Goal: Find specific page/section

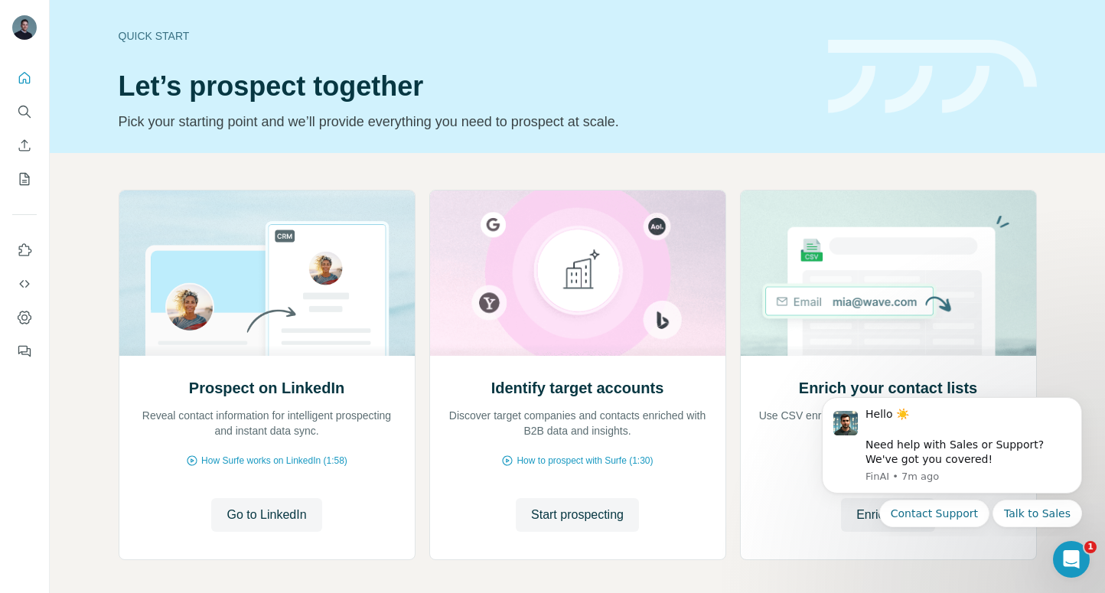
click at [24, 109] on icon "Search" at bounding box center [24, 111] width 15 height 15
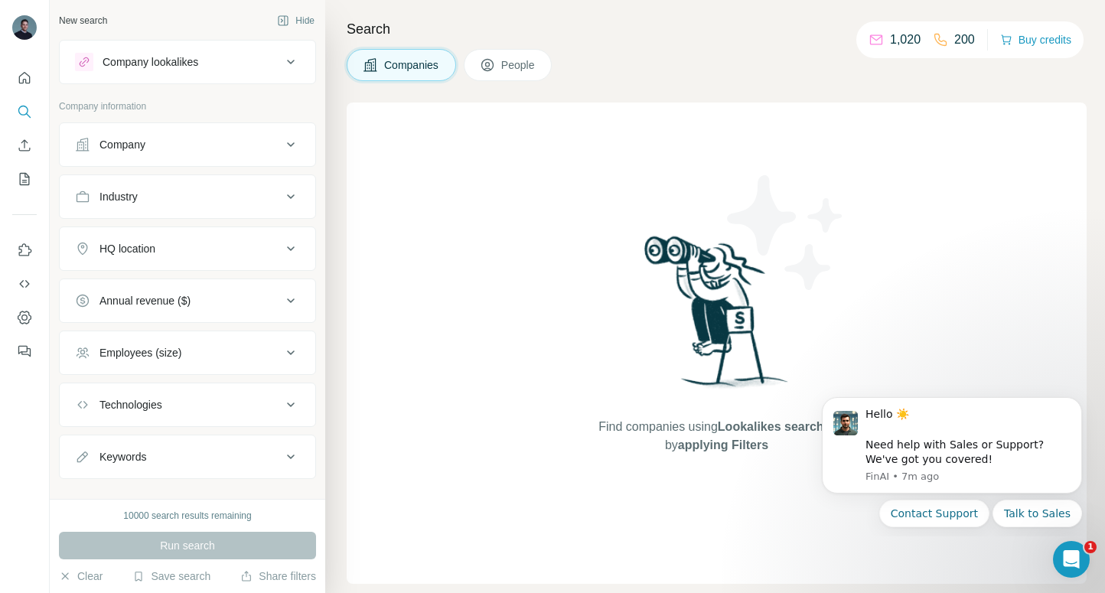
click at [263, 55] on div "Company lookalikes" at bounding box center [178, 62] width 207 height 18
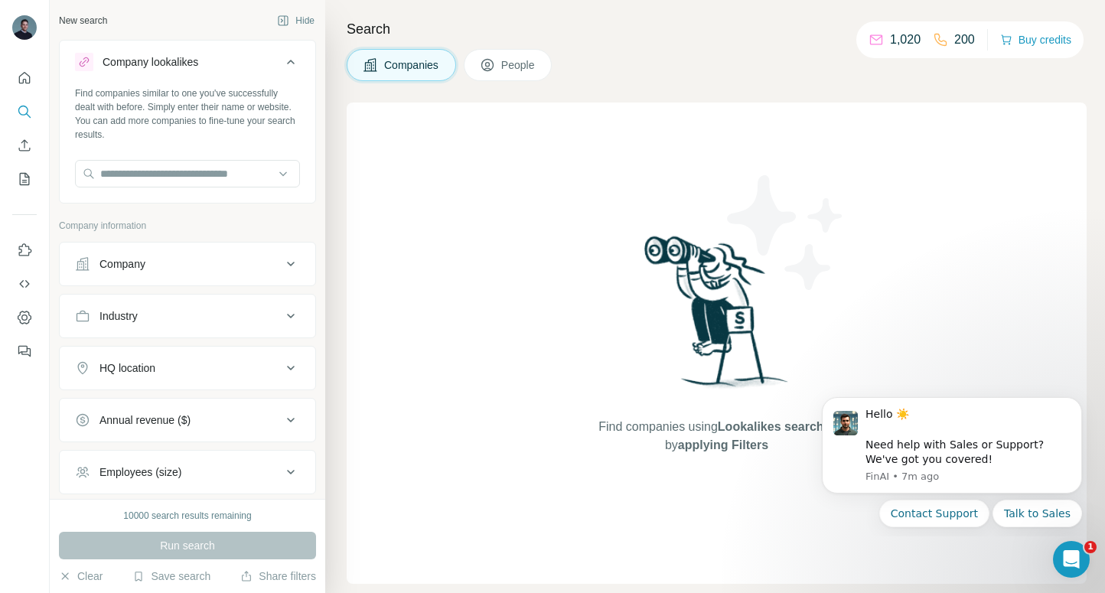
click at [266, 58] on div "Company lookalikes" at bounding box center [178, 62] width 207 height 18
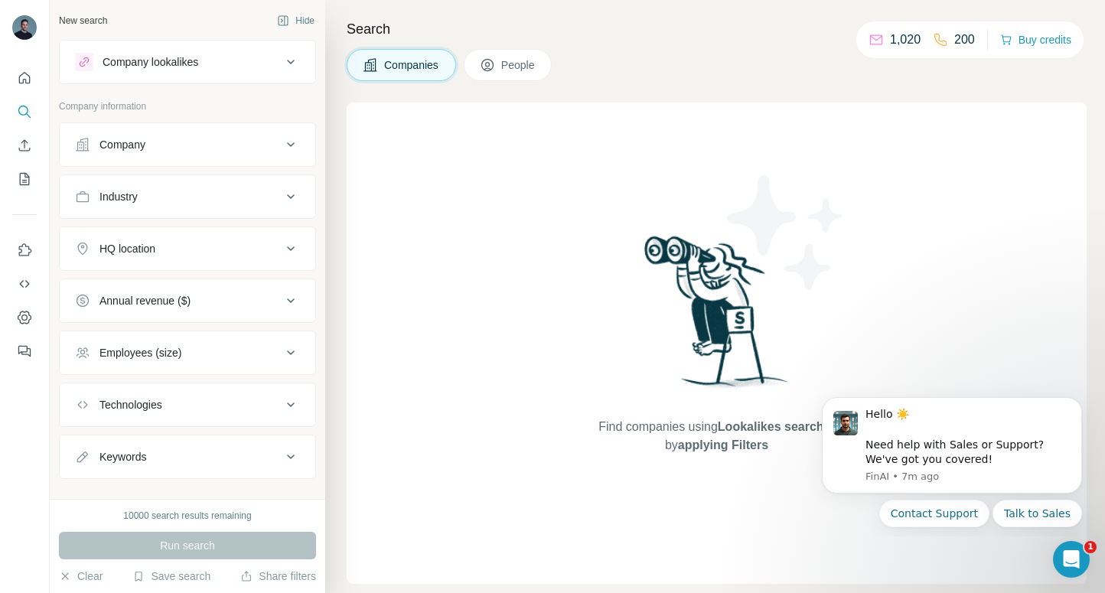
click at [266, 58] on div "Company lookalikes" at bounding box center [178, 62] width 207 height 18
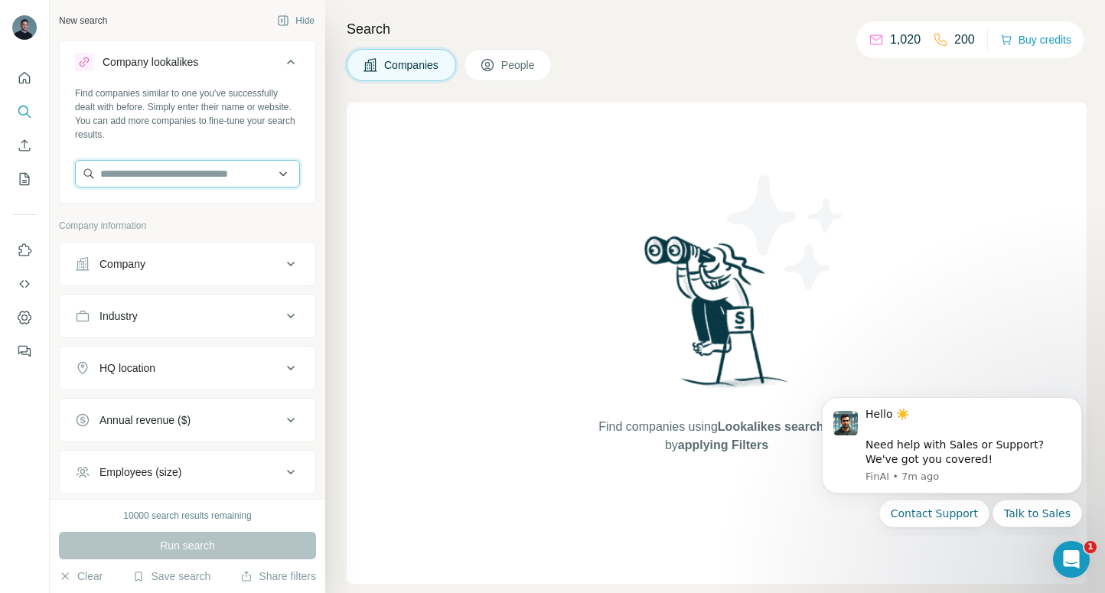
click at [200, 163] on input "text" at bounding box center [187, 174] width 225 height 28
click at [502, 73] on button "People" at bounding box center [508, 65] width 89 height 32
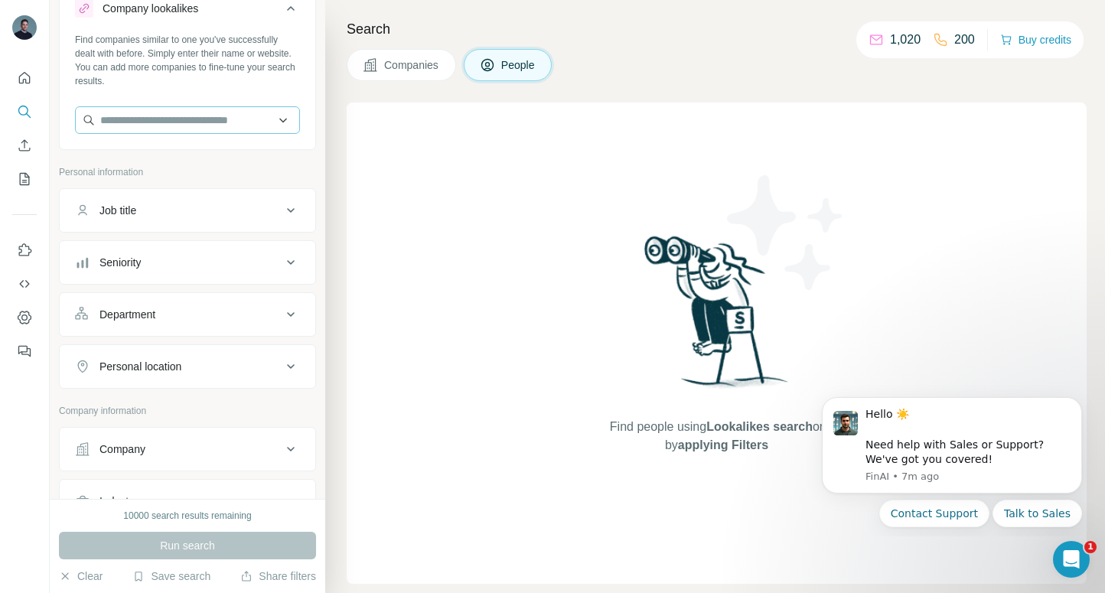
scroll to position [111, 0]
